Goal: Book appointment/travel/reservation

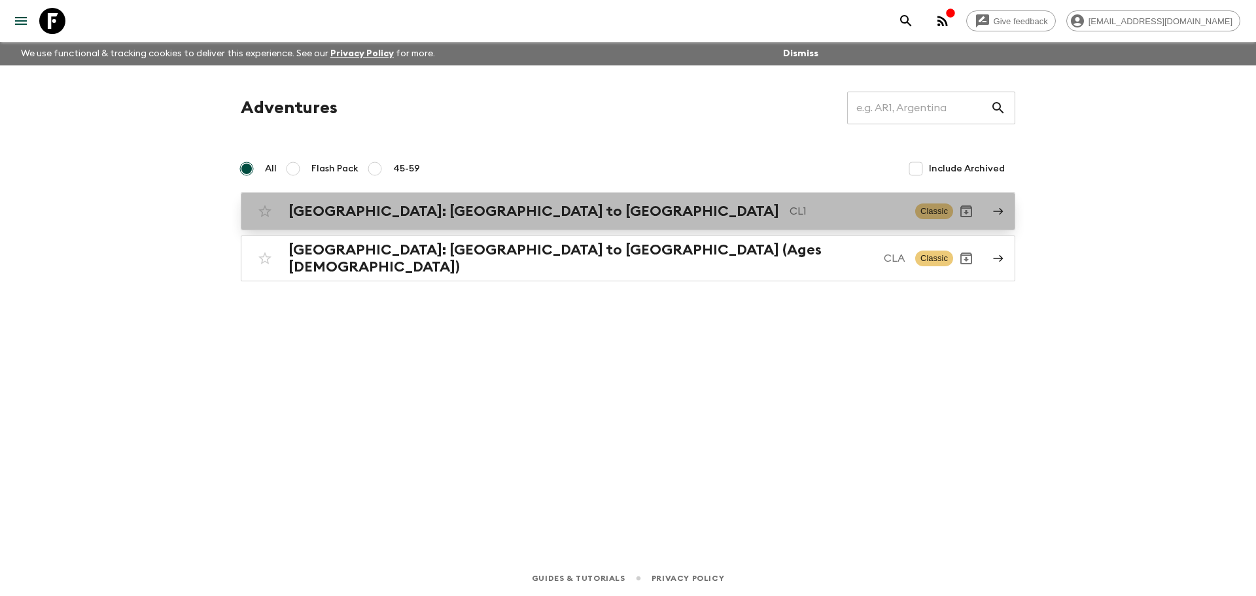
click at [409, 208] on h2 "[GEOGRAPHIC_DATA]: [GEOGRAPHIC_DATA] to [GEOGRAPHIC_DATA]" at bounding box center [534, 211] width 491 height 17
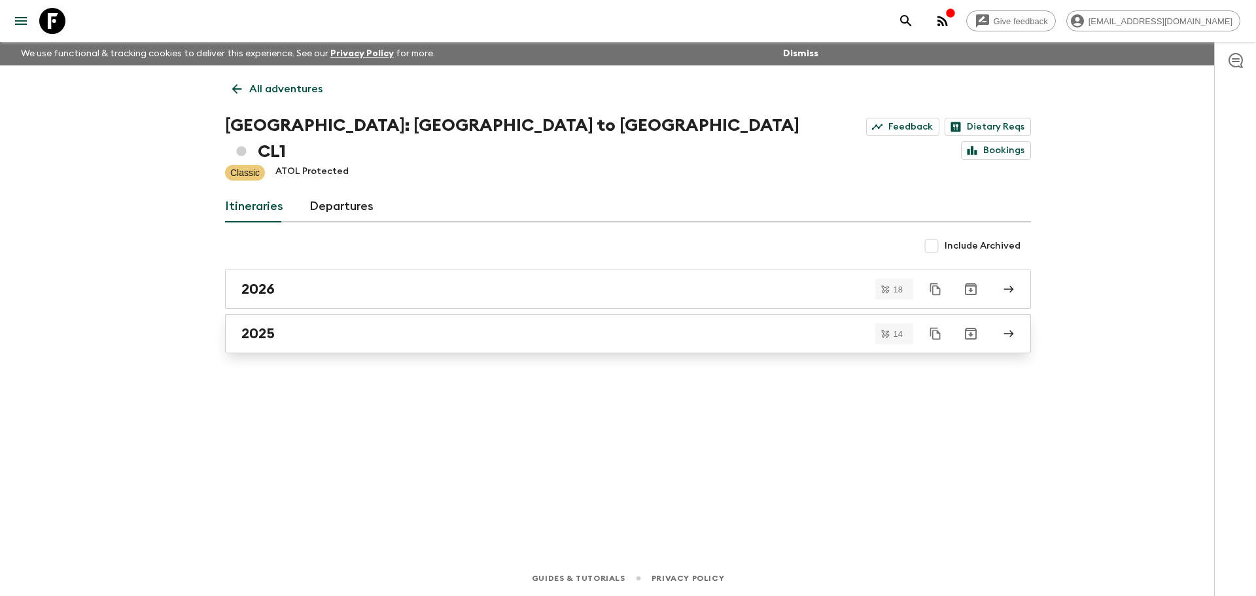
click at [300, 325] on div "2025" at bounding box center [615, 333] width 749 height 17
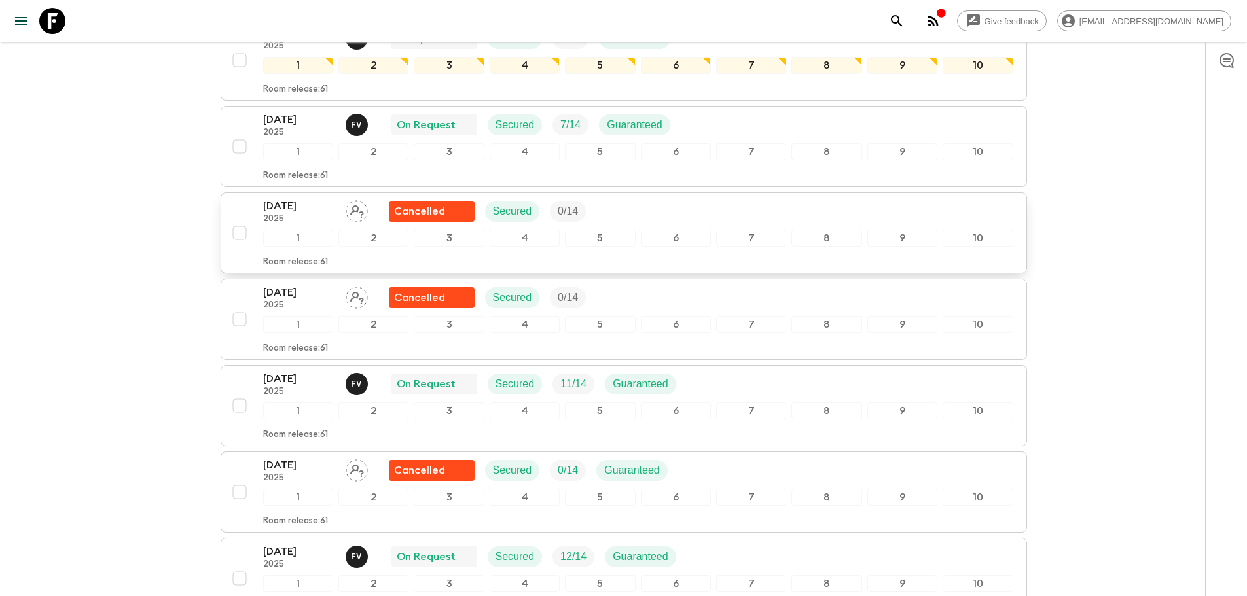
scroll to position [393, 0]
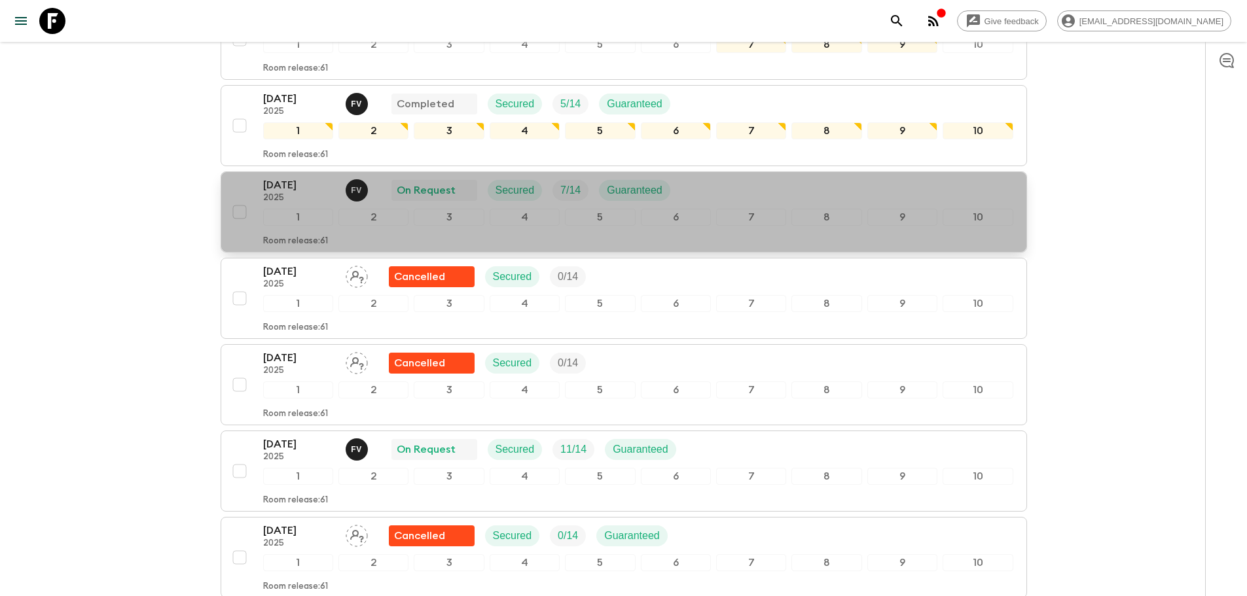
click at [285, 193] on p "2025" at bounding box center [299, 198] width 72 height 10
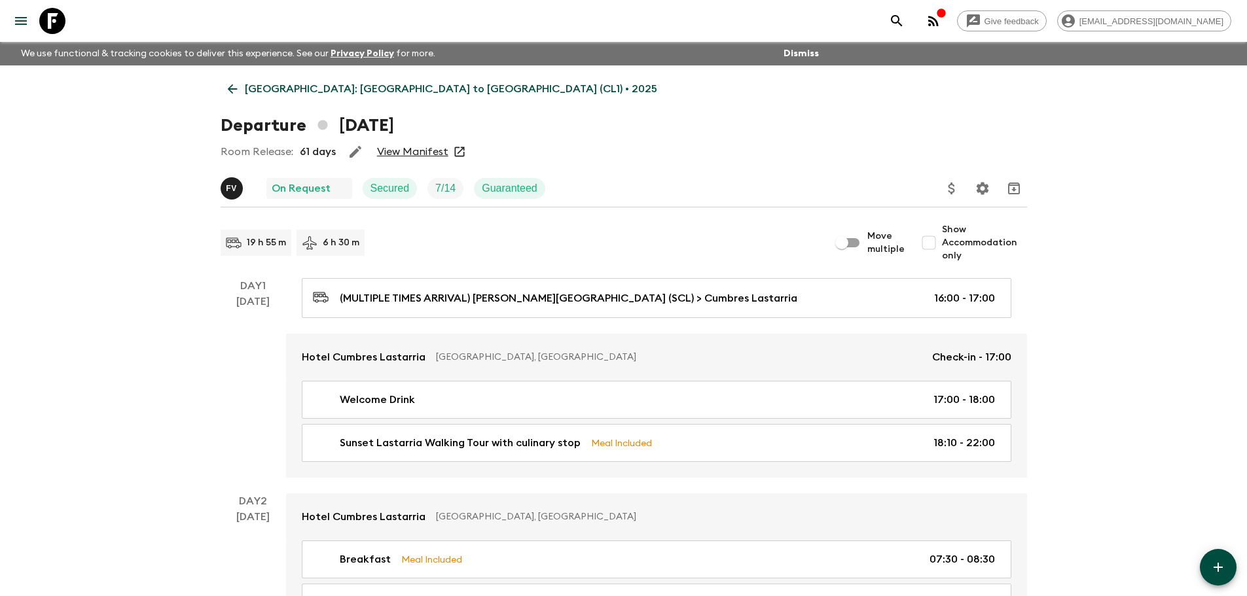
click at [406, 149] on link "View Manifest" at bounding box center [412, 151] width 71 height 13
